Goal: Task Accomplishment & Management: Use online tool/utility

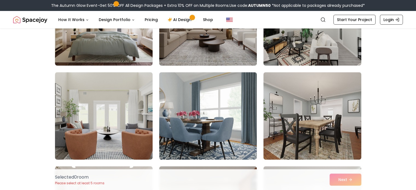
scroll to position [192, 0]
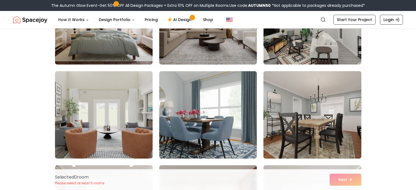
click at [301, 134] on img at bounding box center [312, 115] width 103 height 92
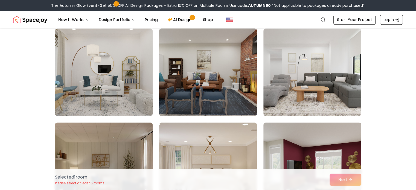
click at [224, 77] on img at bounding box center [208, 72] width 103 height 92
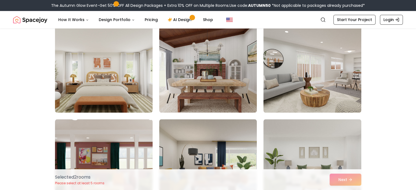
click at [224, 77] on img at bounding box center [208, 69] width 98 height 88
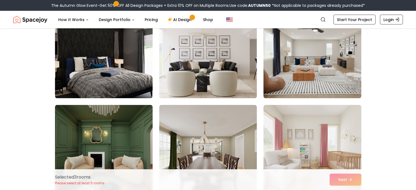
scroll to position [1095, 0]
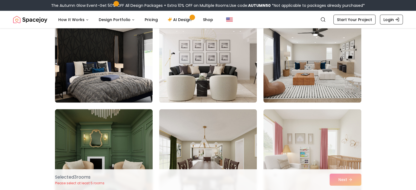
click at [114, 147] on img at bounding box center [104, 153] width 103 height 92
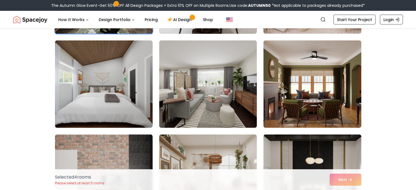
scroll to position [1260, 0]
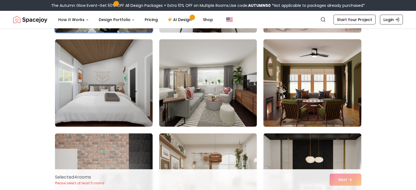
click at [284, 104] on img at bounding box center [312, 83] width 103 height 92
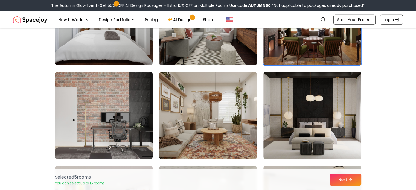
scroll to position [1342, 0]
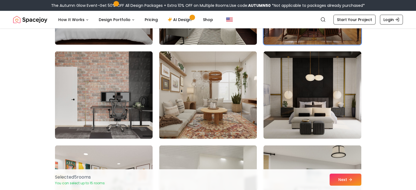
click at [174, 119] on img at bounding box center [208, 95] width 98 height 88
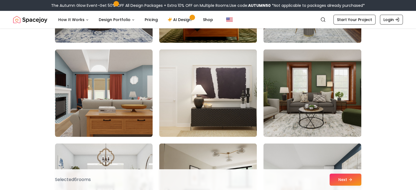
scroll to position [1643, 0]
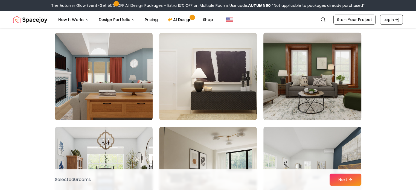
click at [295, 100] on img at bounding box center [312, 77] width 103 height 92
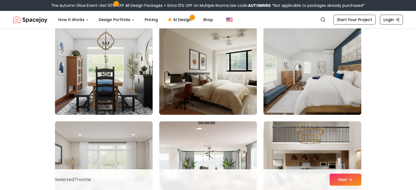
scroll to position [1752, 0]
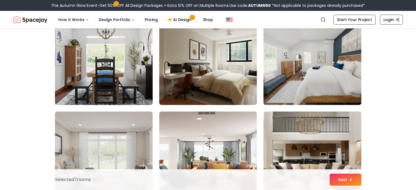
click at [112, 82] on img at bounding box center [104, 61] width 103 height 92
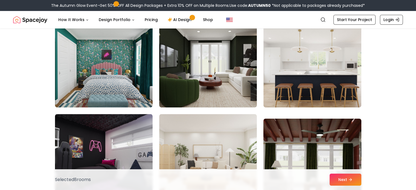
scroll to position [2410, 0]
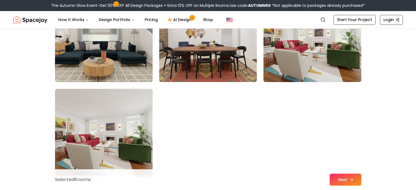
click at [350, 178] on icon at bounding box center [352, 180] width 4 height 4
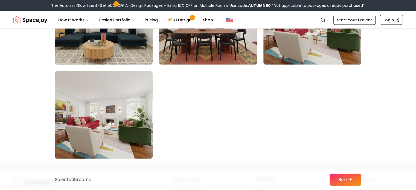
scroll to position [3094, 0]
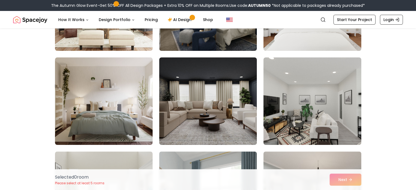
scroll to position [375, 0]
